Goal: Task Accomplishment & Management: Complete application form

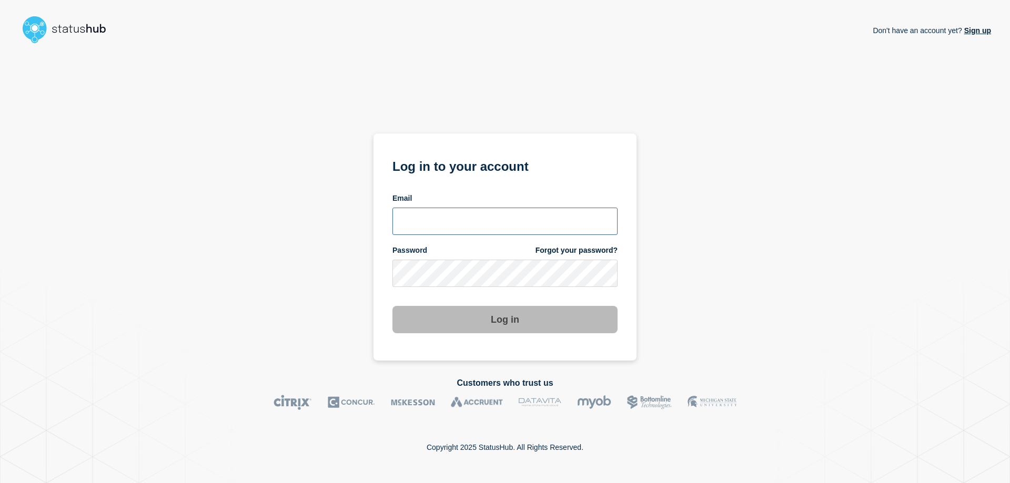
click at [456, 219] on input "email input" at bounding box center [504, 221] width 225 height 27
type input "[EMAIL_ADDRESS][PERSON_NAME][DOMAIN_NAME]"
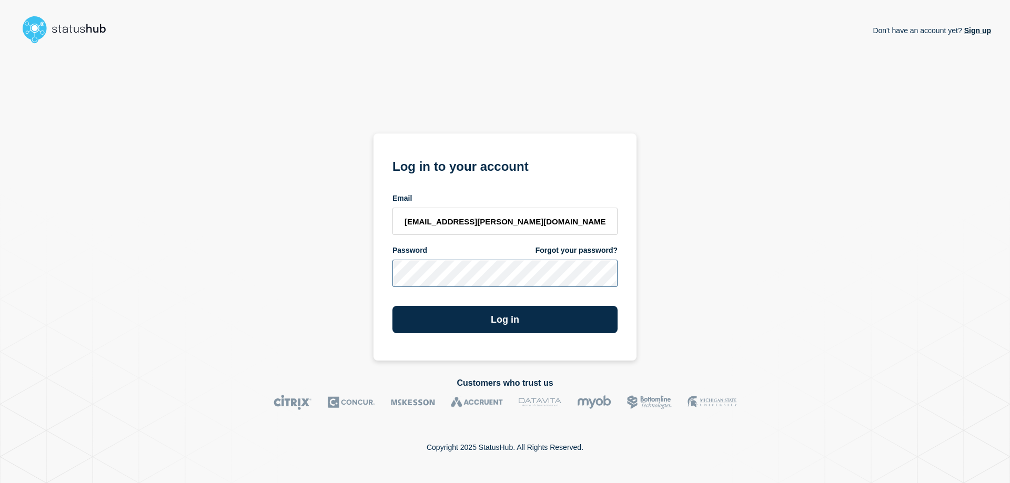
click at [392, 306] on button "Log in" at bounding box center [504, 319] width 225 height 27
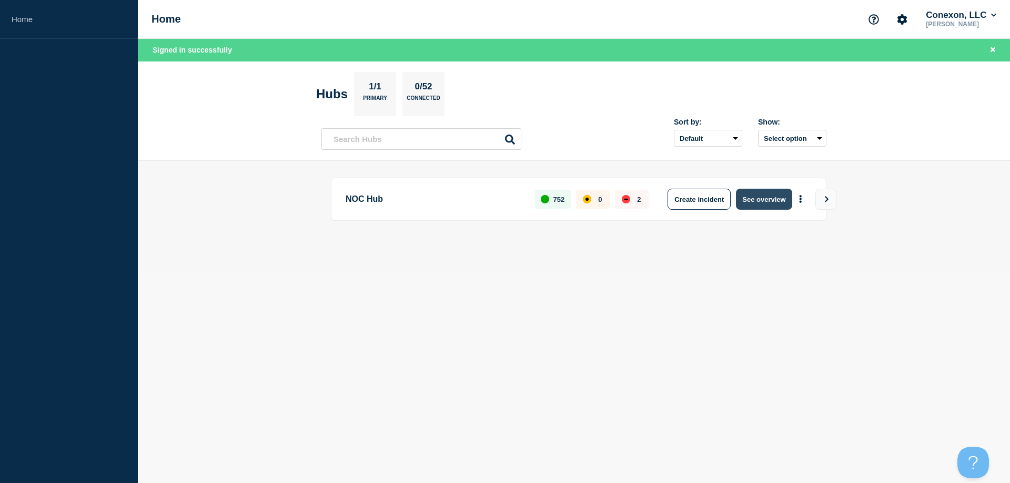
click at [785, 199] on button "See overview" at bounding box center [764, 199] width 56 height 21
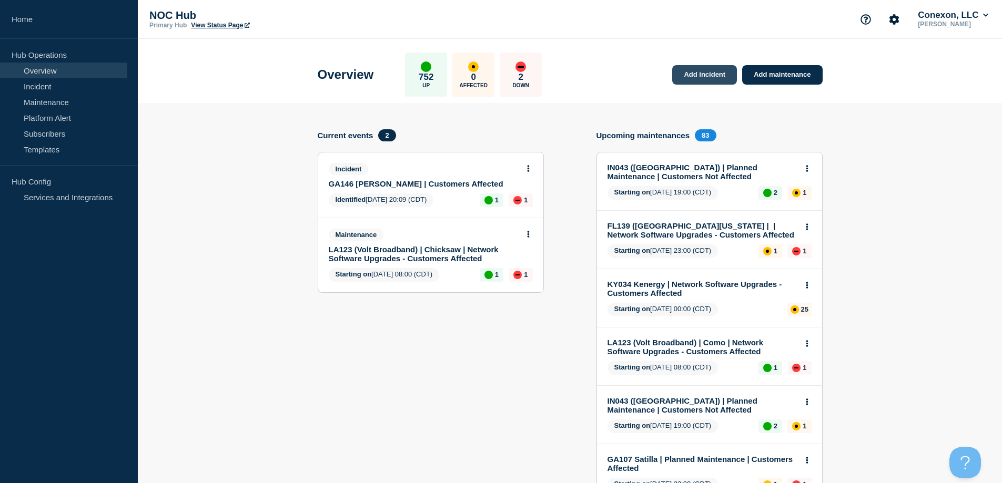
click at [710, 77] on link "Add incident" at bounding box center [704, 74] width 65 height 19
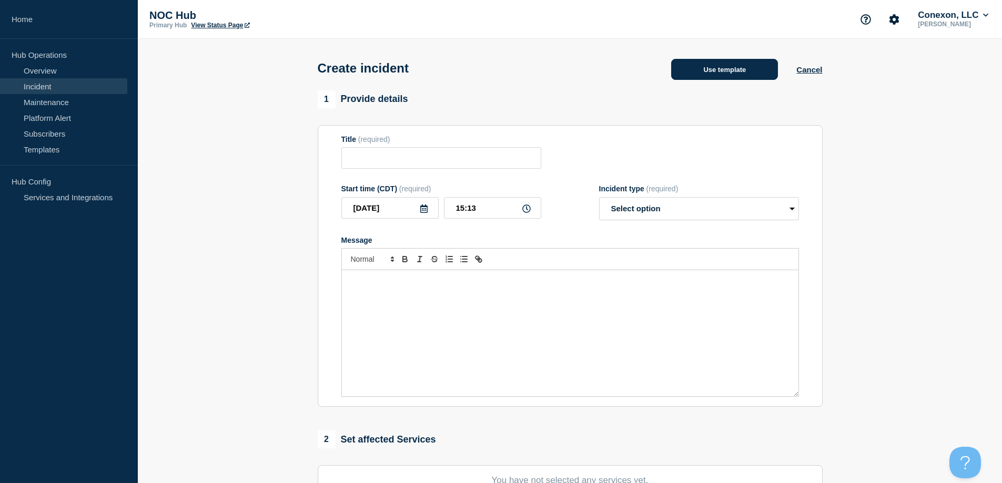
click at [721, 68] on button "Use template" at bounding box center [724, 69] width 107 height 21
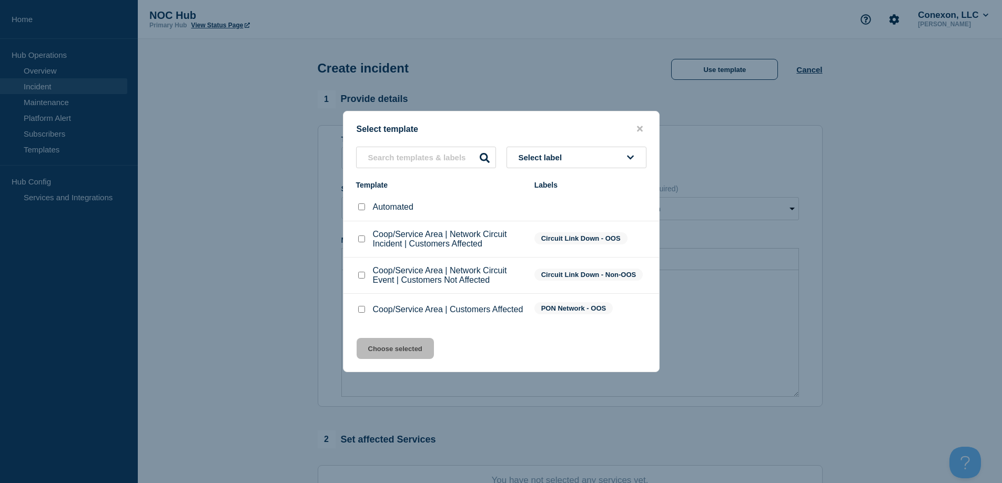
click at [361, 302] on li "Coop/Service Area | Customers Affected PON Network - OOS" at bounding box center [502, 309] width 316 height 31
click at [365, 307] on div at bounding box center [361, 310] width 11 height 11
click at [360, 310] on input "Coop/Service Area | Customers Affected checkbox" at bounding box center [361, 309] width 7 height 7
checkbox input "true"
click at [377, 340] on div "Select template Select label Template Labels Automated Coop/Service Area | Netw…" at bounding box center [501, 241] width 317 height 261
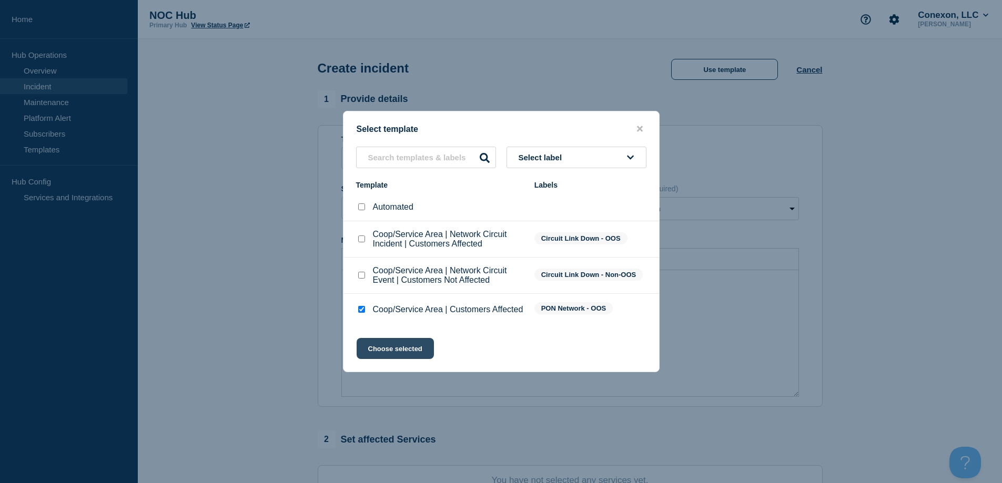
click at [377, 347] on button "Choose selected" at bounding box center [395, 348] width 77 height 21
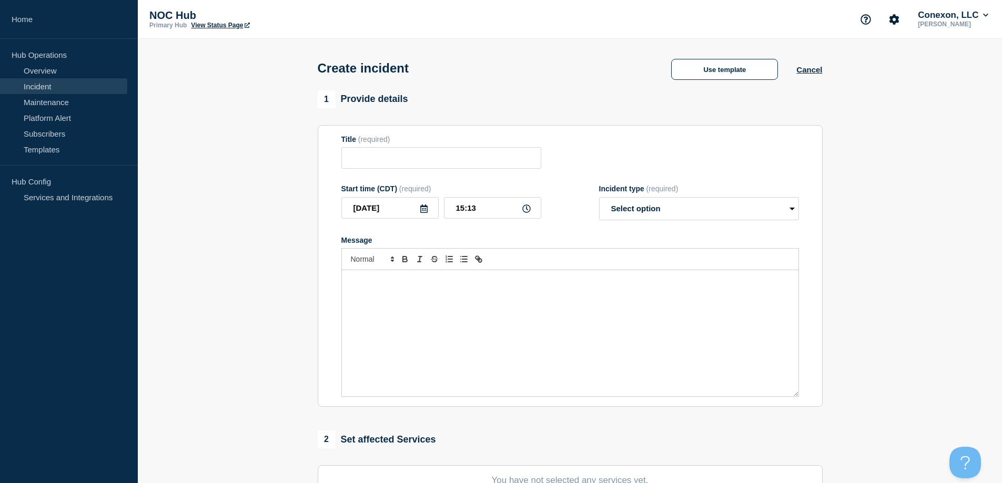
type input "Coop/Service Area | Customers Affected"
select select "investigating"
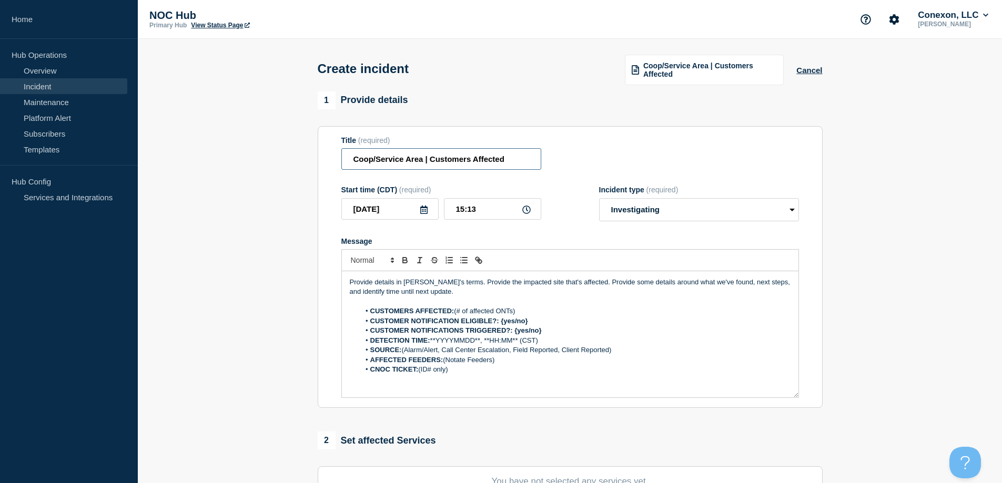
drag, startPoint x: 423, startPoint y: 161, endPoint x: 244, endPoint y: 150, distance: 179.7
click at [244, 150] on section "1 Provide details Title (required) Coop/Service Area | Customers Affected Start…" at bounding box center [570, 393] width 864 height 602
type input "LA191 Louisiana Connect | Customers Affected"
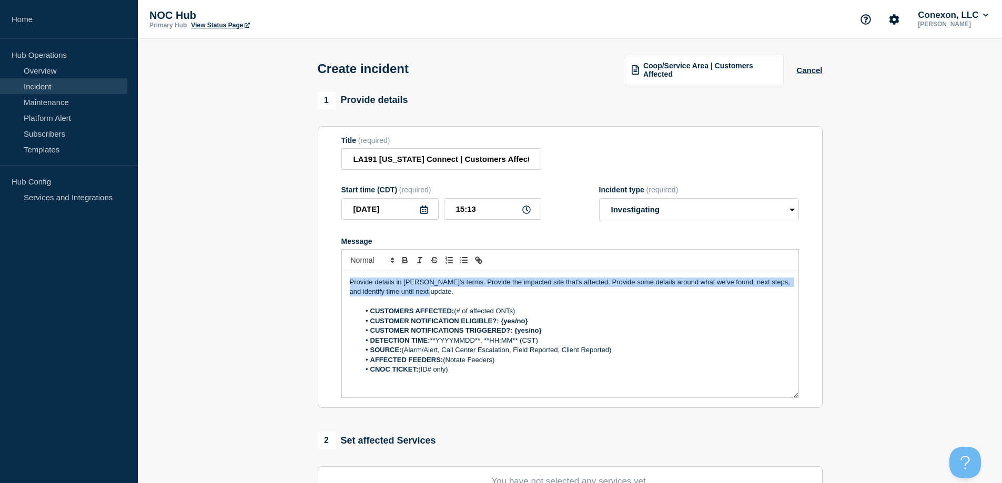
drag, startPoint x: 450, startPoint y: 292, endPoint x: 172, endPoint y: 253, distance: 281.5
click at [186, 257] on section "1 Provide details Title (required) LA191 Louisiana Connect | Customers Affected…" at bounding box center [570, 393] width 864 height 602
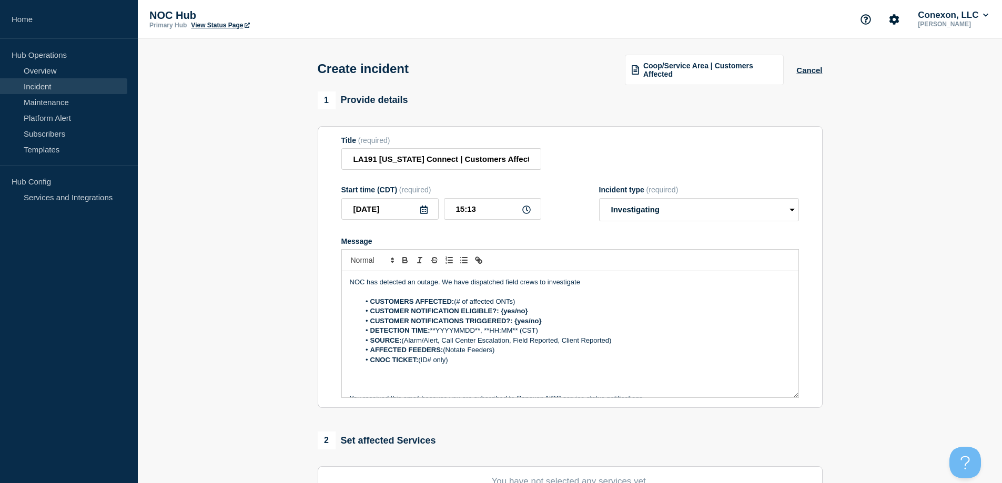
drag, startPoint x: 527, startPoint y: 306, endPoint x: 456, endPoint y: 304, distance: 70.5
click at [456, 304] on li "CUSTOMERS AFFECTED: (# of affected ONTs)" at bounding box center [575, 301] width 431 height 9
drag, startPoint x: 533, startPoint y: 314, endPoint x: 501, endPoint y: 315, distance: 32.1
click at [501, 315] on li "CUSTOMER NOTIFICATION ELIGIBLE?: {yes/no}" at bounding box center [575, 311] width 431 height 9
drag, startPoint x: 543, startPoint y: 324, endPoint x: 516, endPoint y: 323, distance: 27.4
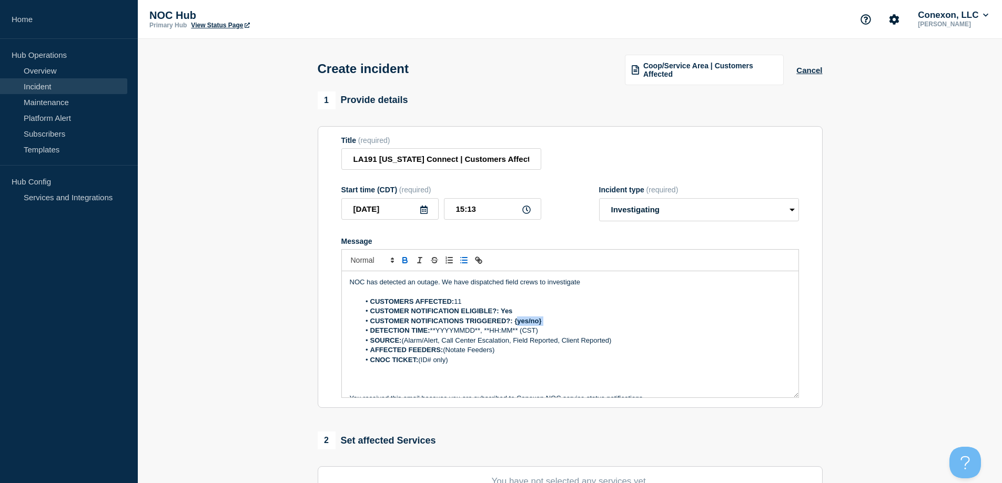
click at [516, 323] on li "CUSTOMER NOTIFICATIONS TRIGGERED?: {yes/no}" at bounding box center [575, 321] width 431 height 9
drag, startPoint x: 538, startPoint y: 326, endPoint x: 510, endPoint y: 323, distance: 27.5
click at [536, 326] on ol "CUSTOMERS AFFECTED: 11 CUSTOMER NOTIFICATION ELIGIBLE?: Yes CUSTOMER NOTIFICATI…" at bounding box center [570, 331] width 441 height 68
drag, startPoint x: 412, startPoint y: 219, endPoint x: 303, endPoint y: 210, distance: 109.8
click at [303, 210] on section "1 Provide details Title (required) LA191 Louisiana Connect | Customers Affected…" at bounding box center [570, 393] width 864 height 602
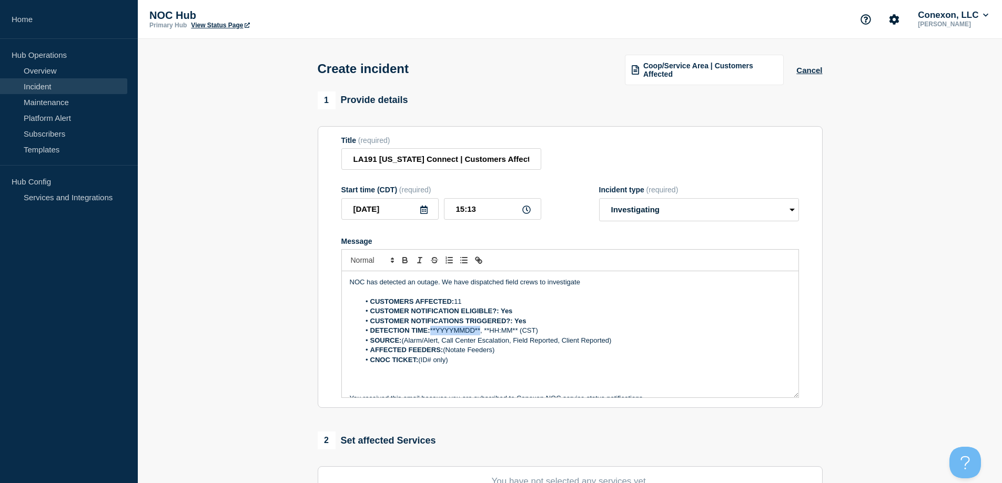
drag, startPoint x: 482, startPoint y: 331, endPoint x: 432, endPoint y: 330, distance: 50.5
click at [432, 330] on li "DETECTION TIME: **YYYYMMDD**, **HH:MM** (CST)" at bounding box center [575, 330] width 431 height 9
drag, startPoint x: 496, startPoint y: 199, endPoint x: 469, endPoint y: 210, distance: 28.5
click at [462, 207] on div "Start time (CDT) (required) 2025-08-18 15:13" at bounding box center [441, 204] width 200 height 36
drag, startPoint x: 482, startPoint y: 211, endPoint x: 418, endPoint y: 209, distance: 63.7
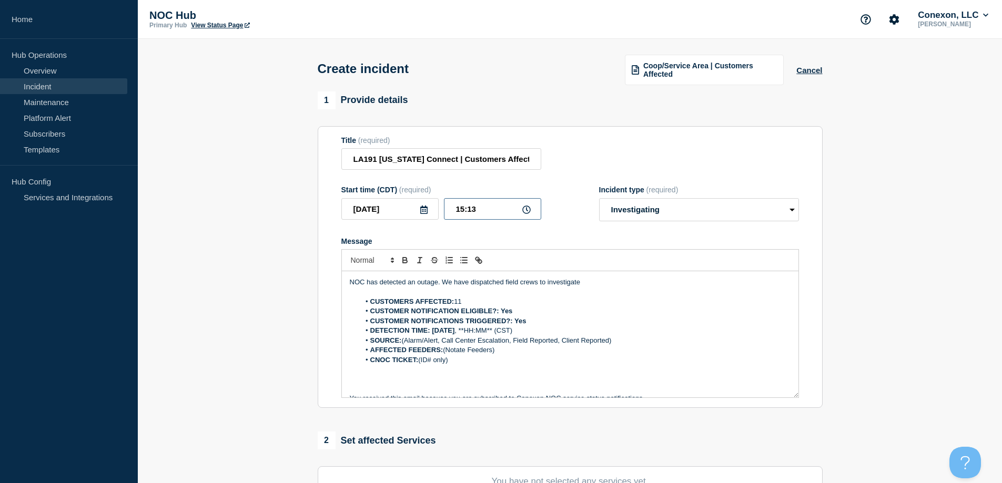
click at [419, 207] on div "2025-08-18 15:13" at bounding box center [441, 209] width 200 height 22
drag, startPoint x: 521, startPoint y: 330, endPoint x: 472, endPoint y: 329, distance: 49.5
click at [472, 329] on li "DETECTION TIME: 2025-08-18 , **HH:MM** (CST)" at bounding box center [575, 330] width 431 height 9
click at [495, 332] on li "DETECTION TIME: 2025-08-18 , **HH:MM** (CST)" at bounding box center [575, 330] width 431 height 9
drag, startPoint x: 503, startPoint y: 332, endPoint x: 471, endPoint y: 331, distance: 32.1
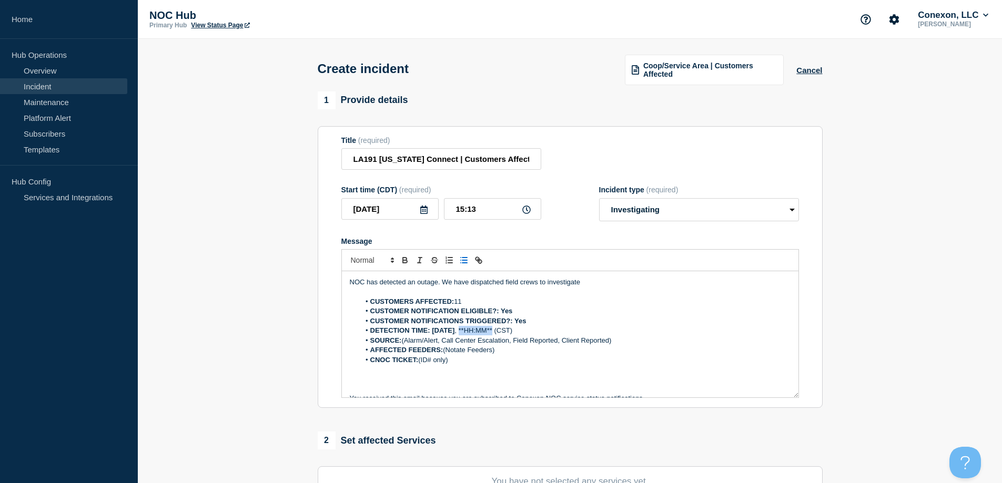
click at [471, 331] on li "DETECTION TIME: 2025-08-18 , **HH:MM** (CST)" at bounding box center [575, 330] width 431 height 9
drag, startPoint x: 619, startPoint y: 344, endPoint x: 404, endPoint y: 345, distance: 215.2
click at [404, 345] on li "SOURCE: (Alarm/Alert, Call Center Escalation, Field Reported, Client Reported)" at bounding box center [575, 340] width 431 height 9
drag, startPoint x: 502, startPoint y: 354, endPoint x: 444, endPoint y: 355, distance: 58.4
click at [444, 355] on li "AFFECTED FEEDERS: (Notate Feeders)" at bounding box center [575, 350] width 431 height 9
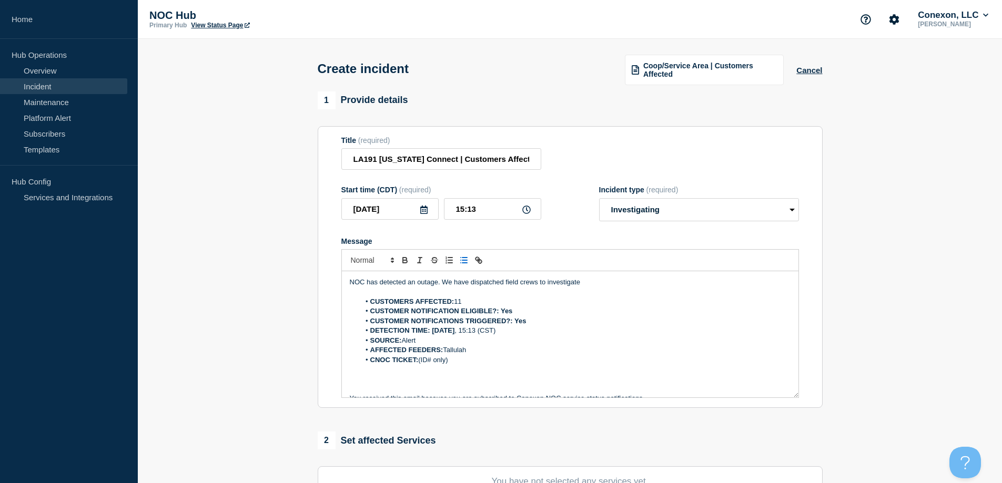
click at [468, 365] on li "CNOC TICKET: (ID# only)" at bounding box center [575, 360] width 431 height 9
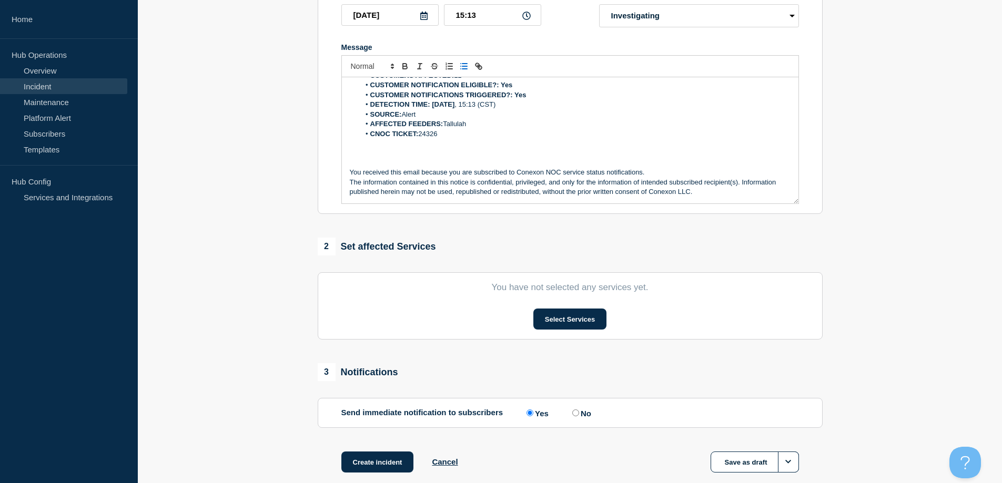
scroll to position [210, 0]
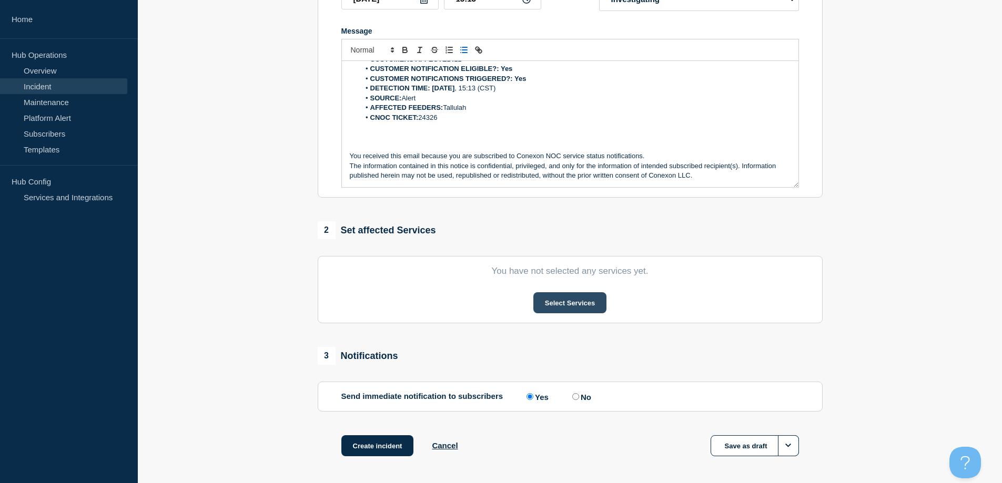
click at [561, 306] on button "Select Services" at bounding box center [569, 303] width 73 height 21
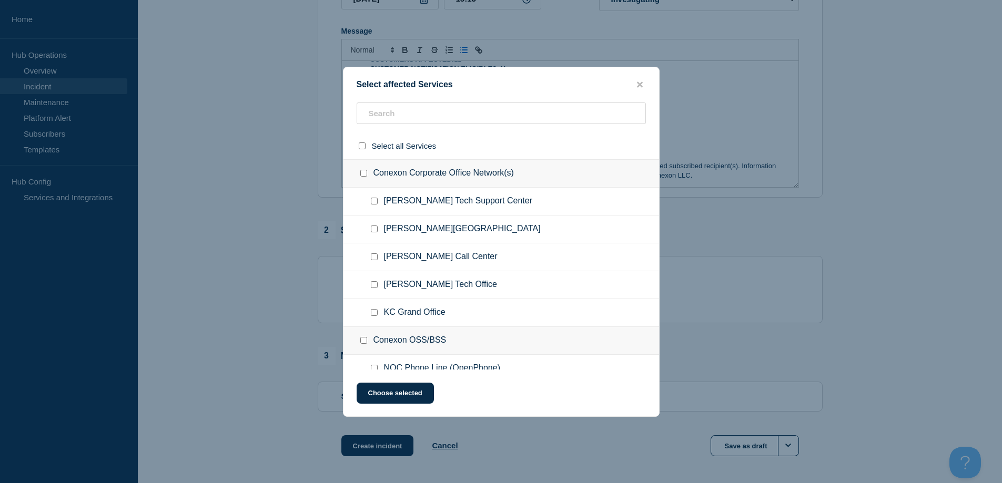
click at [428, 133] on div at bounding box center [502, 146] width 316 height 27
click at [411, 114] on input "text" at bounding box center [501, 114] width 289 height 22
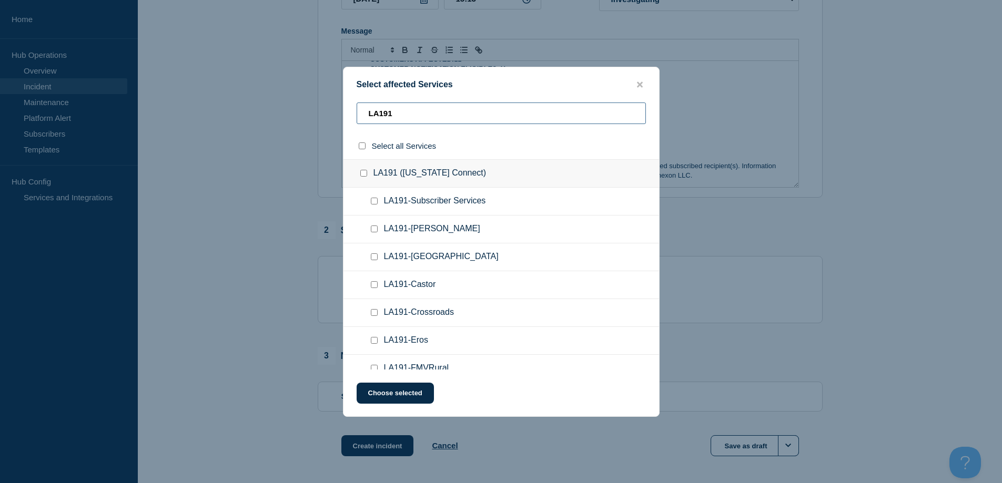
type input "LA191"
click at [375, 204] on input "LA191-Subscriber Services checkbox" at bounding box center [374, 201] width 7 height 7
checkbox input "true"
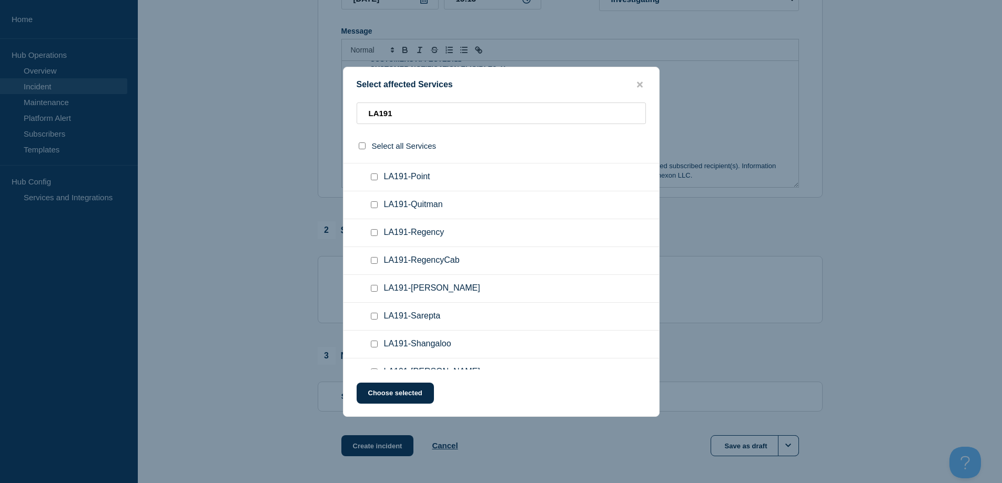
scroll to position [579, 0]
click at [372, 318] on input "LA191-Tallulah checkbox" at bounding box center [374, 319] width 7 height 7
checkbox input "true"
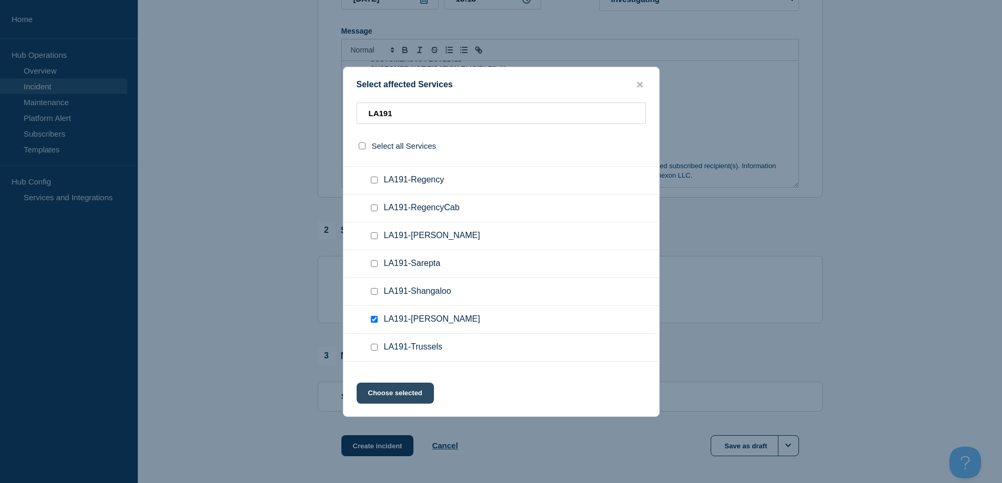
click at [402, 394] on button "Choose selected" at bounding box center [395, 393] width 77 height 21
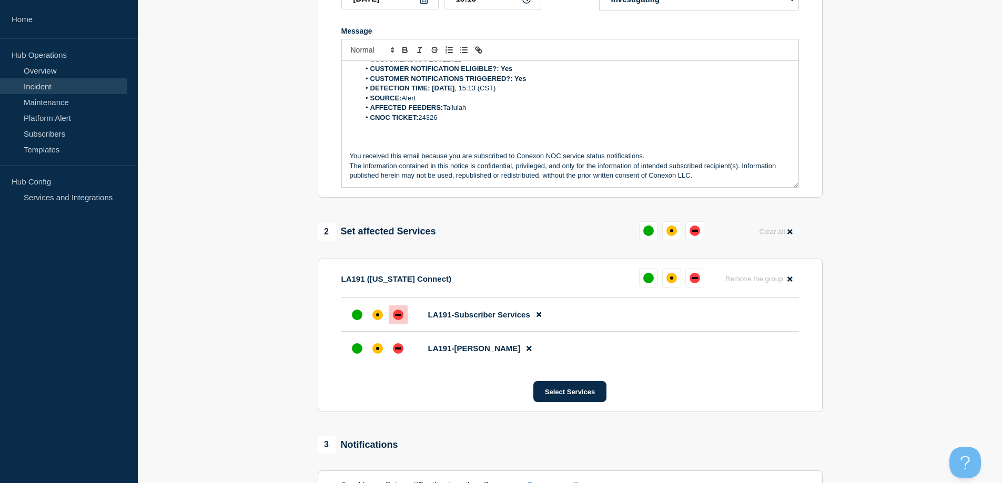
click at [398, 323] on div at bounding box center [398, 315] width 19 height 19
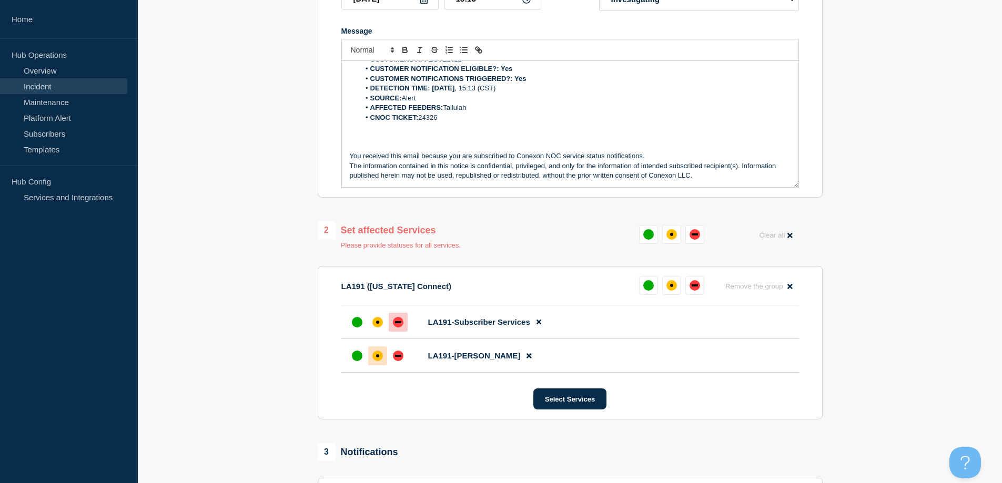
click at [377, 358] on div "affected" at bounding box center [377, 356] width 3 height 3
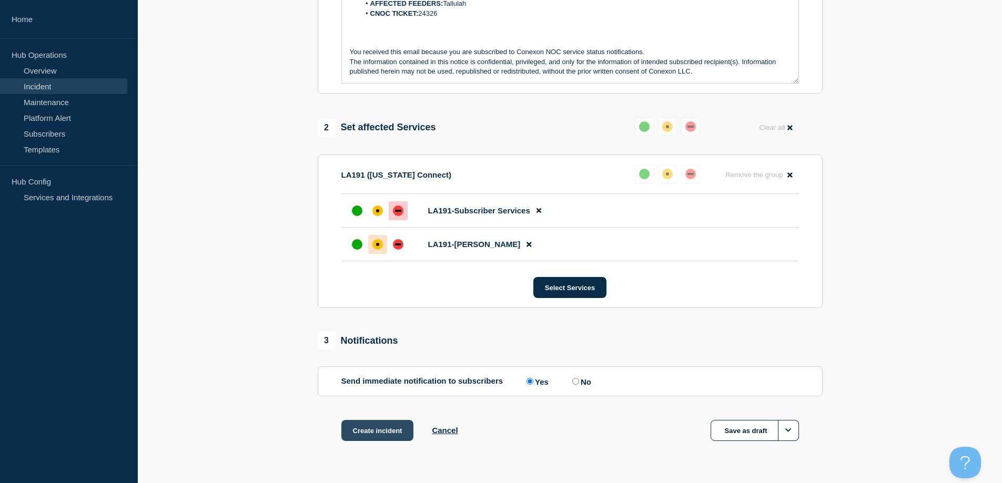
scroll to position [342, 0]
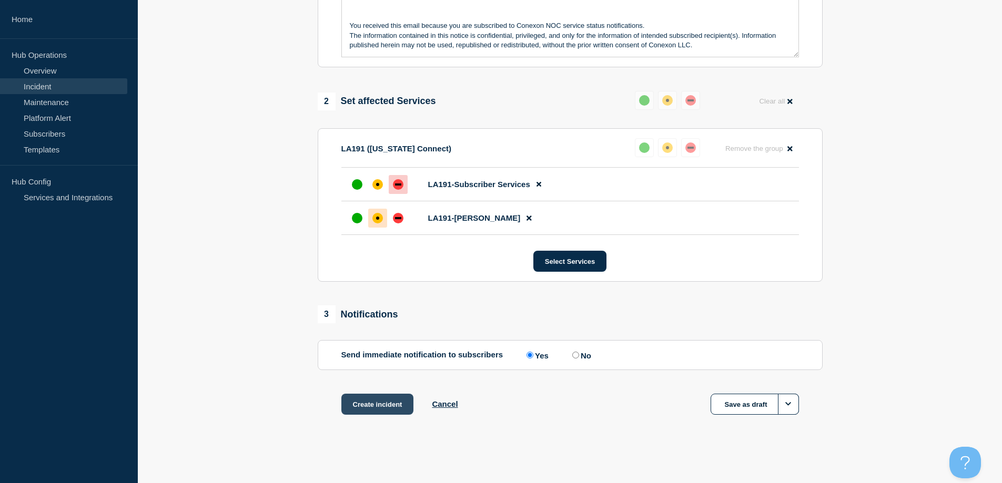
click at [379, 402] on button "Create incident" at bounding box center [377, 404] width 73 height 21
